Goal: Information Seeking & Learning: Learn about a topic

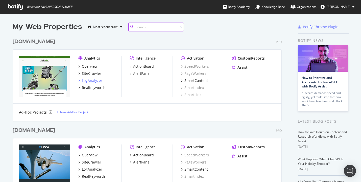
scroll to position [3, 0]
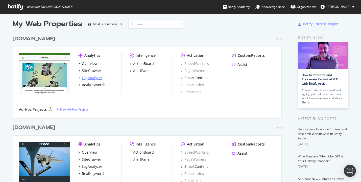
click at [98, 77] on div "LogAnalyzer" at bounding box center [92, 77] width 20 height 5
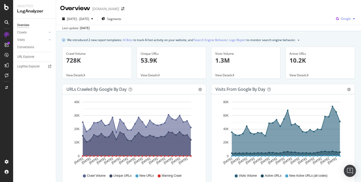
click at [351, 17] on span "Google" at bounding box center [346, 18] width 10 height 4
click at [341, 47] on span "OpenAI" at bounding box center [346, 47] width 19 height 5
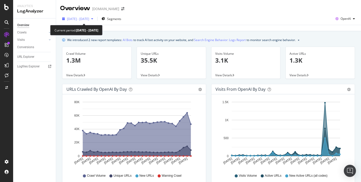
click at [89, 20] on span "[DATE] - [DATE]" at bounding box center [78, 19] width 22 height 4
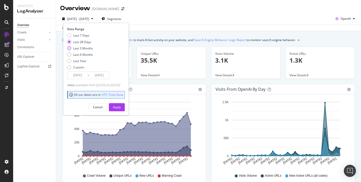
click at [89, 49] on div "Last 3 Months" at bounding box center [83, 48] width 20 height 4
type input "[DATE]"
click at [121, 108] on div "Apply" at bounding box center [117, 107] width 8 height 4
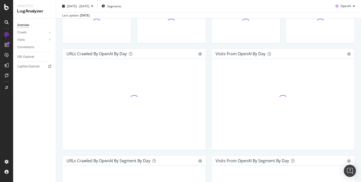
scroll to position [36, 0]
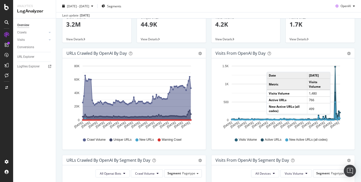
click at [336, 67] on circle "A chart." at bounding box center [335, 67] width 2 height 2
